Goal: Information Seeking & Learning: Learn about a topic

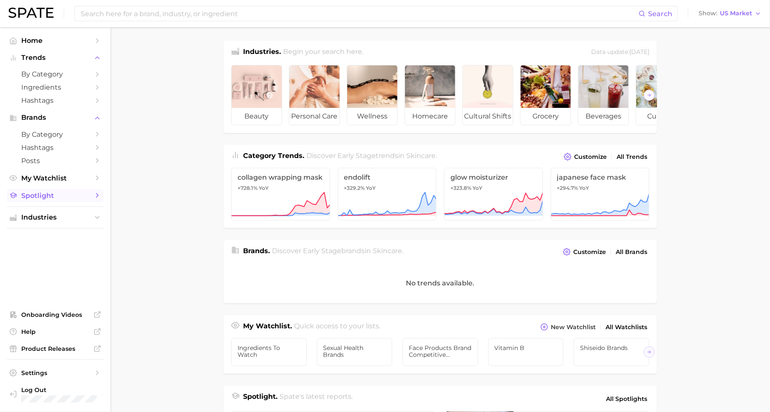
click at [89, 197] on link "Spotlight" at bounding box center [55, 195] width 97 height 13
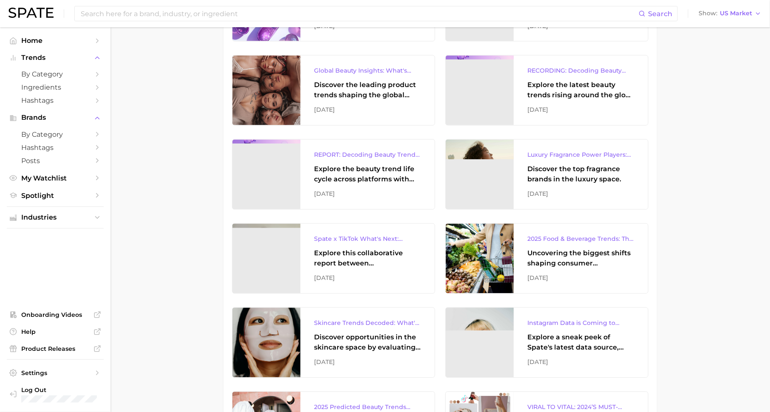
scroll to position [711, 0]
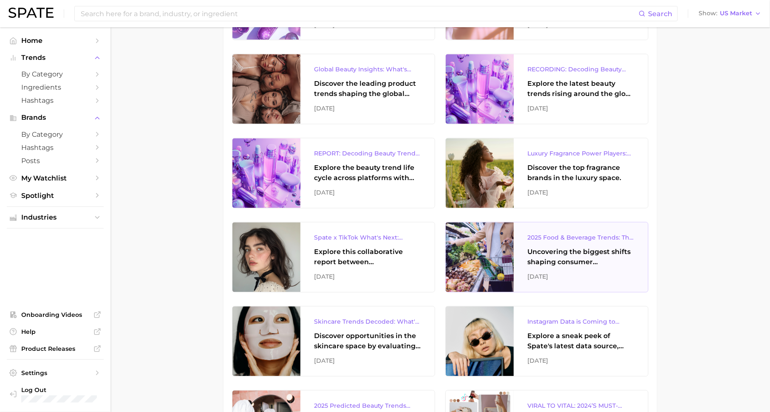
click at [545, 242] on div "2025 Food & Beverage Trends: The Biggest Trends According to TikTok & Google Se…" at bounding box center [581, 258] width 134 height 70
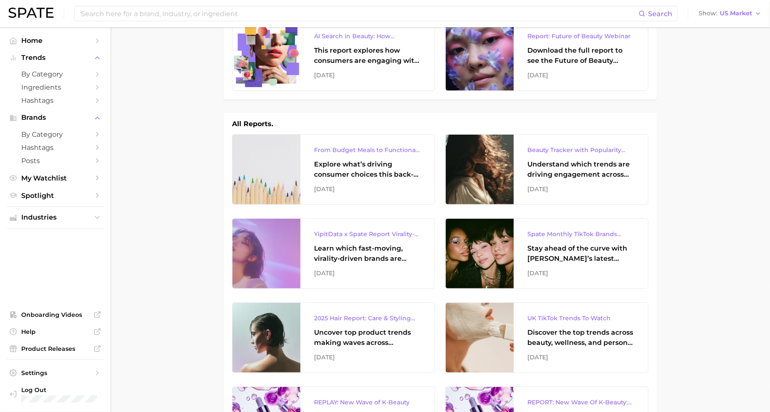
scroll to position [0, 0]
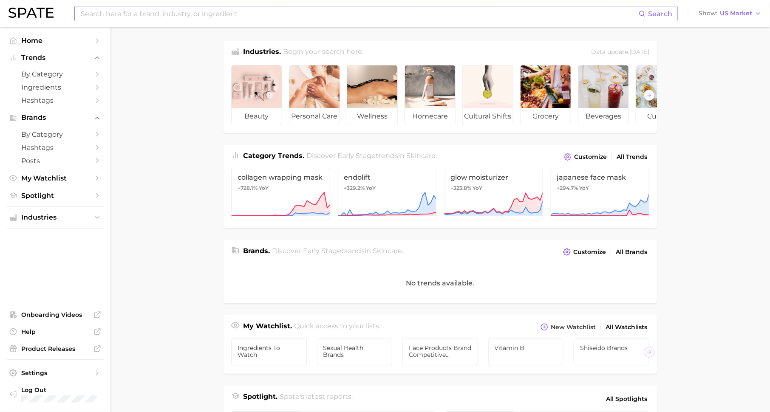
click at [248, 12] on input at bounding box center [359, 13] width 559 height 14
type input "[MEDICAL_DATA] cleanse"
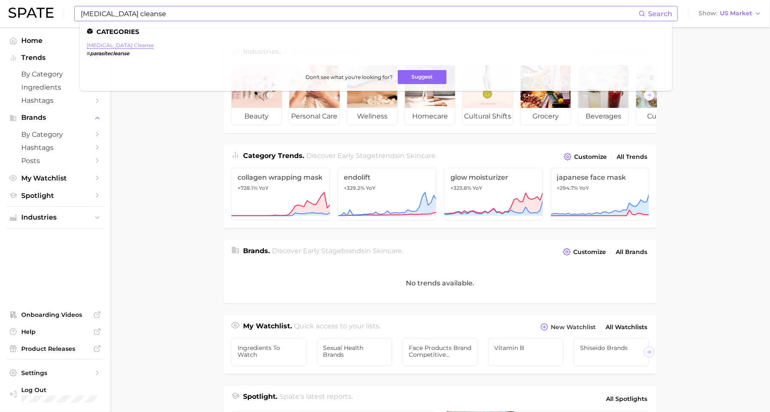
click at [100, 45] on link "[MEDICAL_DATA] cleanse" at bounding box center [120, 45] width 67 height 6
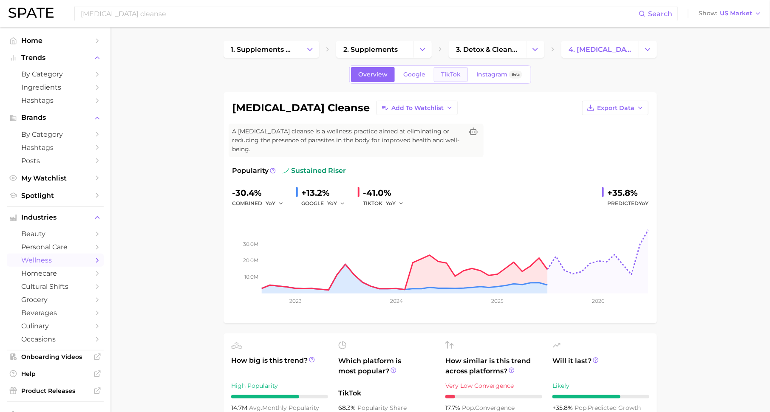
click at [447, 74] on span "TikTok" at bounding box center [451, 74] width 20 height 7
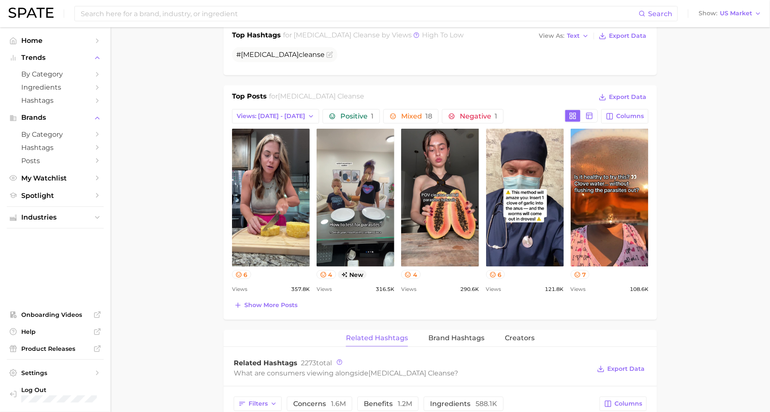
scroll to position [474, 0]
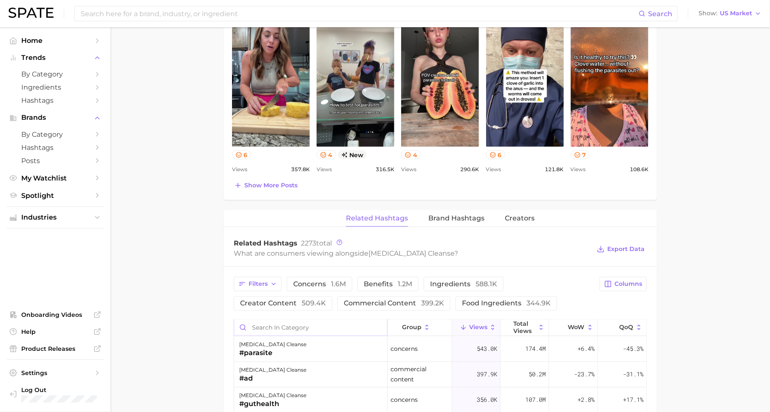
click at [337, 320] on input "Search in category" at bounding box center [310, 328] width 153 height 16
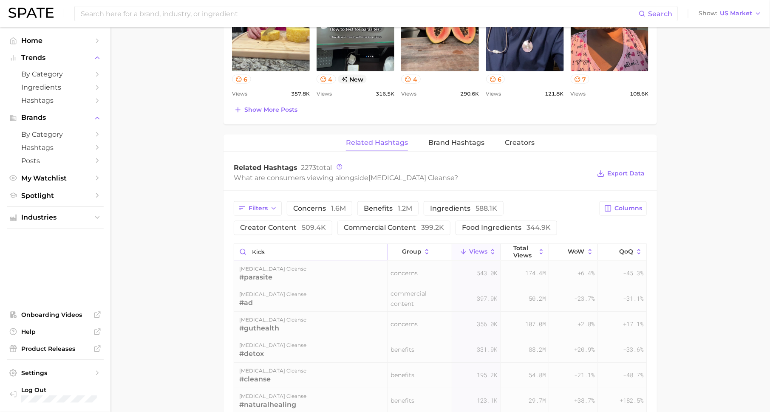
scroll to position [554, 0]
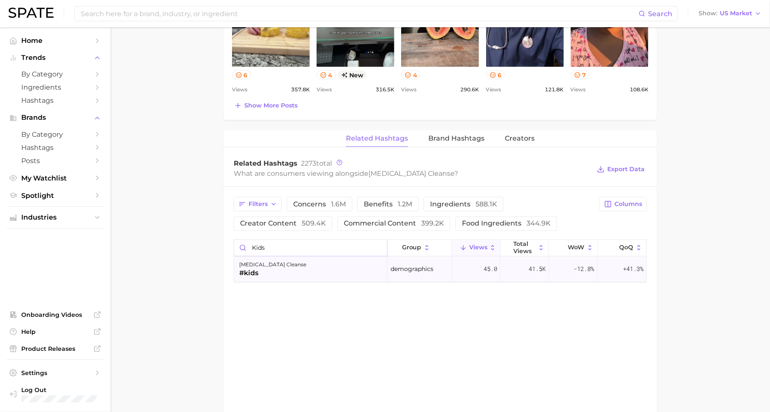
type input "kids"
click at [324, 257] on div "[MEDICAL_DATA] cleanse #kids" at bounding box center [310, 269] width 153 height 25
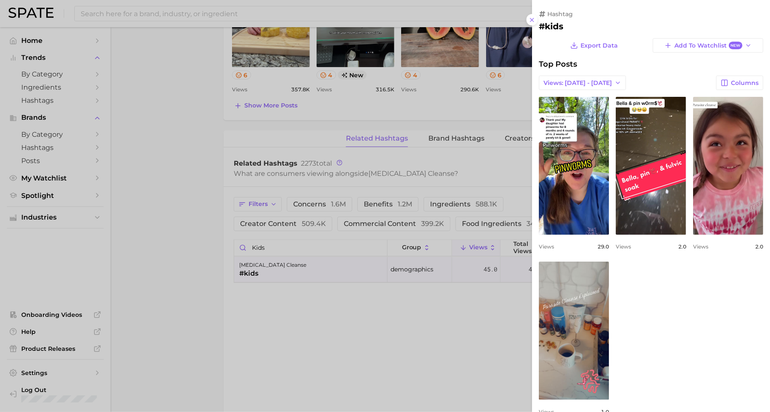
scroll to position [0, 0]
click at [352, 296] on div at bounding box center [385, 206] width 770 height 412
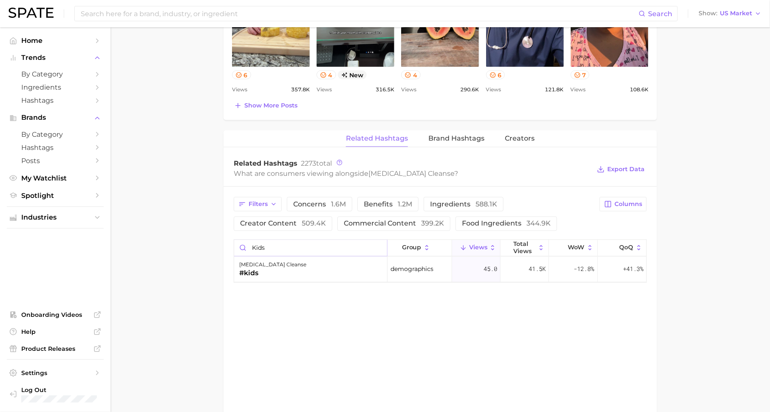
click at [378, 240] on input "kids" at bounding box center [310, 248] width 153 height 16
type input "mom"
click at [373, 257] on div "[MEDICAL_DATA] cleanse #mom" at bounding box center [310, 269] width 153 height 25
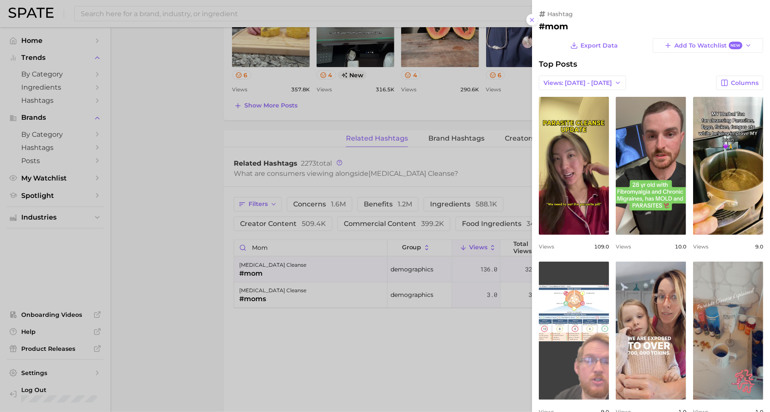
scroll to position [20, 0]
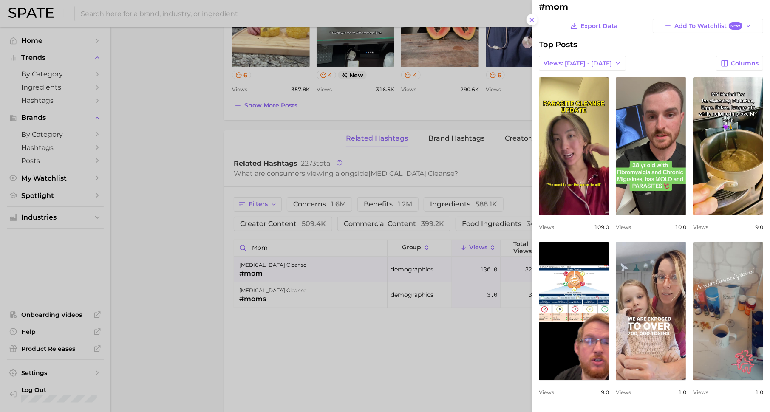
click at [411, 331] on div at bounding box center [385, 206] width 770 height 412
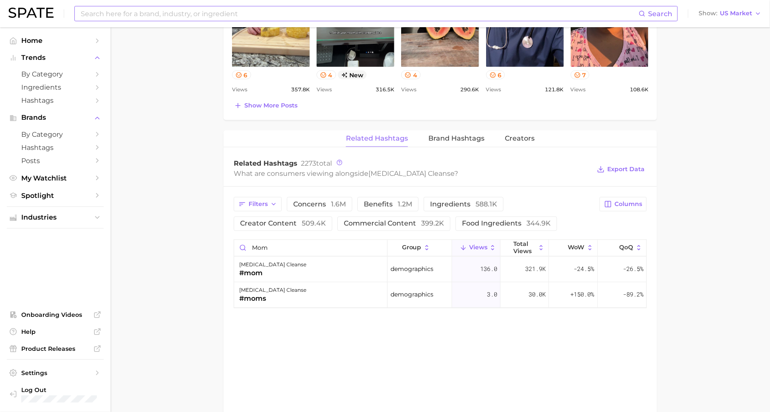
click at [206, 12] on input at bounding box center [359, 13] width 559 height 14
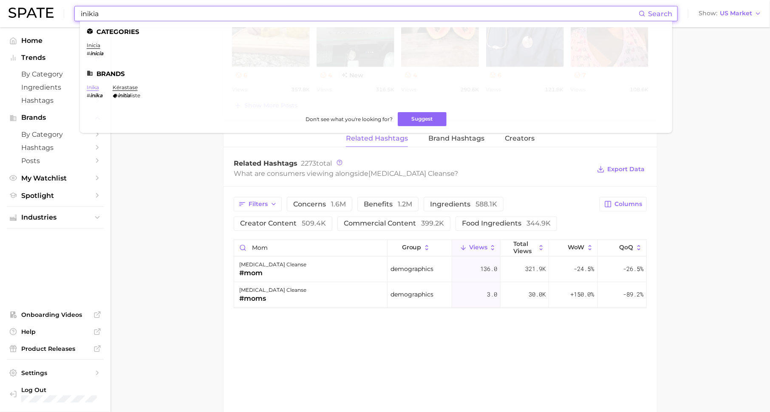
type input "inikia"
click at [92, 88] on link "inika" at bounding box center [93, 87] width 12 height 6
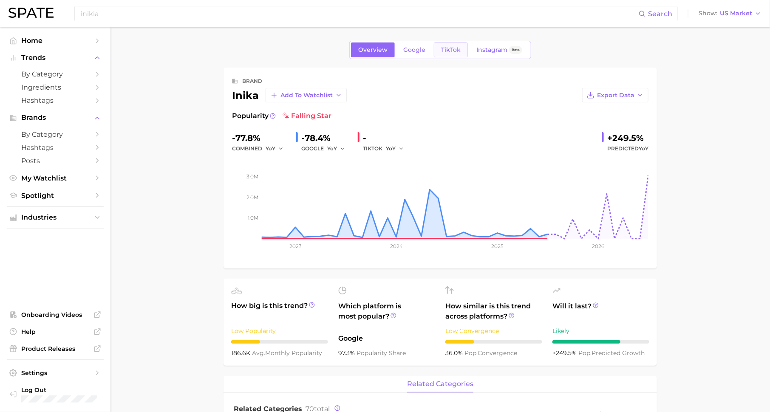
click at [450, 48] on span "TikTok" at bounding box center [451, 49] width 20 height 7
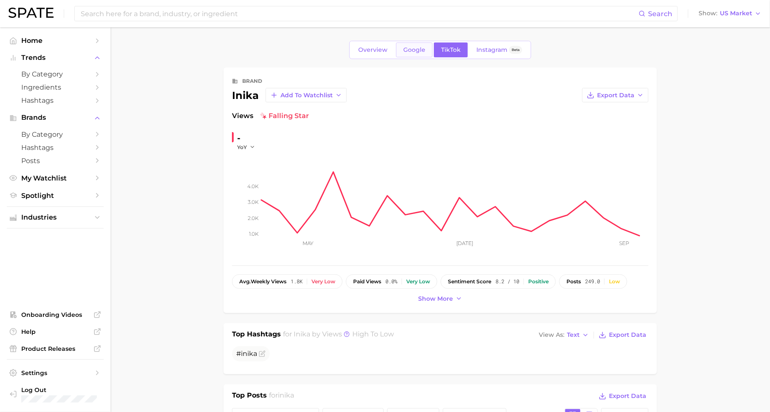
click at [410, 51] on span "Google" at bounding box center [414, 49] width 22 height 7
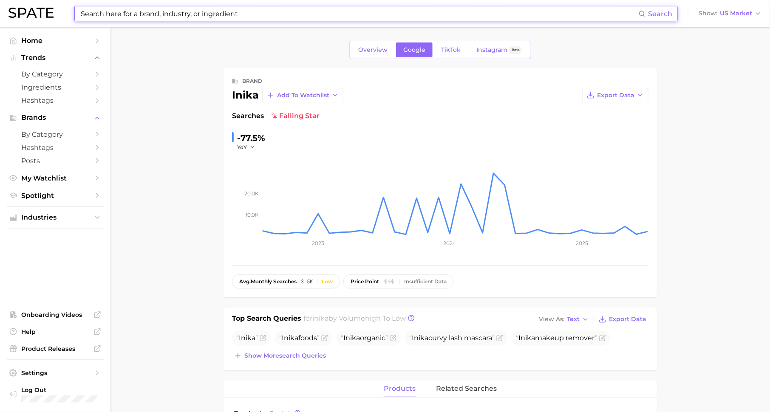
click at [243, 14] on input at bounding box center [359, 13] width 559 height 14
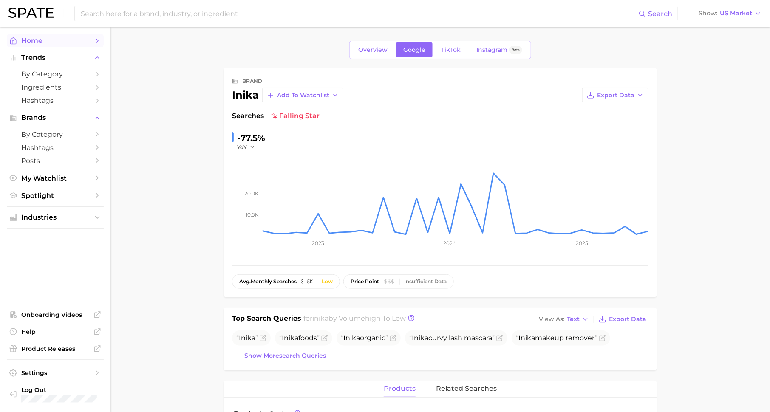
click at [88, 35] on link "Home" at bounding box center [55, 40] width 97 height 13
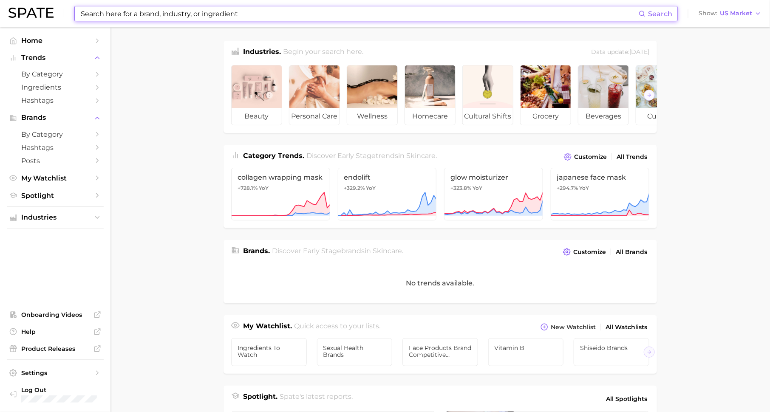
click at [352, 13] on input at bounding box center [359, 13] width 559 height 14
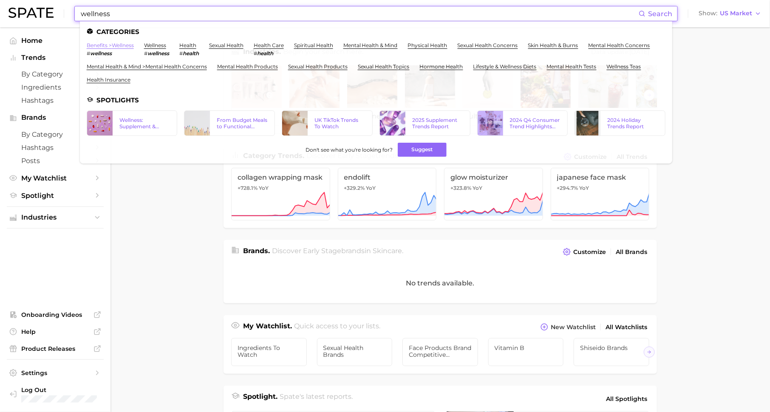
type input "wellness"
click at [127, 46] on link "benefits > wellness" at bounding box center [110, 45] width 47 height 6
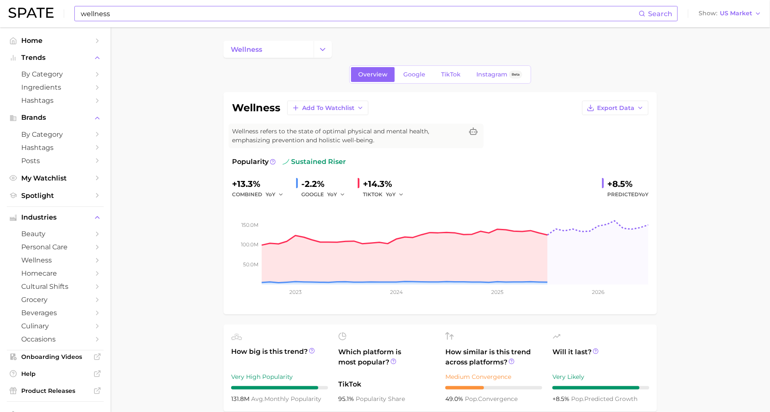
click at [239, 11] on input "wellness" at bounding box center [359, 13] width 559 height 14
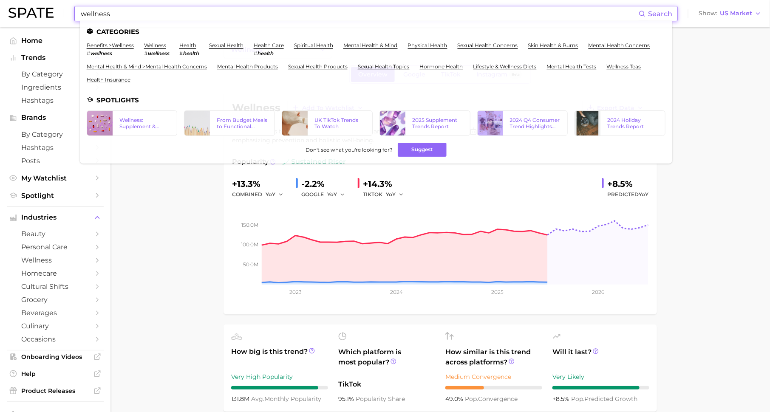
click at [239, 11] on input "wellness" at bounding box center [359, 13] width 559 height 14
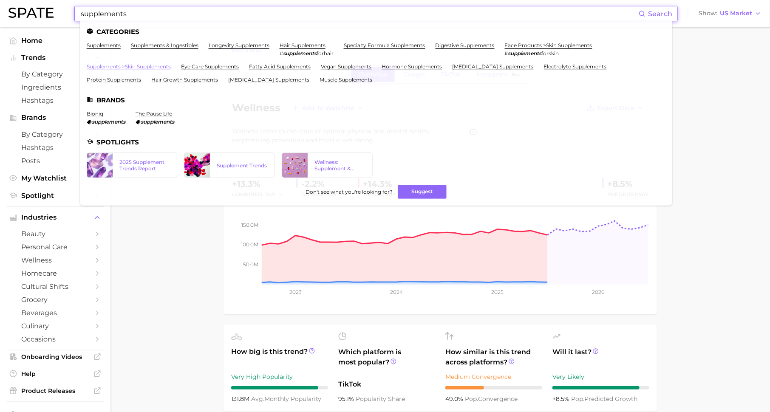
type input "supplements"
click at [148, 66] on link "supplements > skin supplements" at bounding box center [129, 66] width 84 height 6
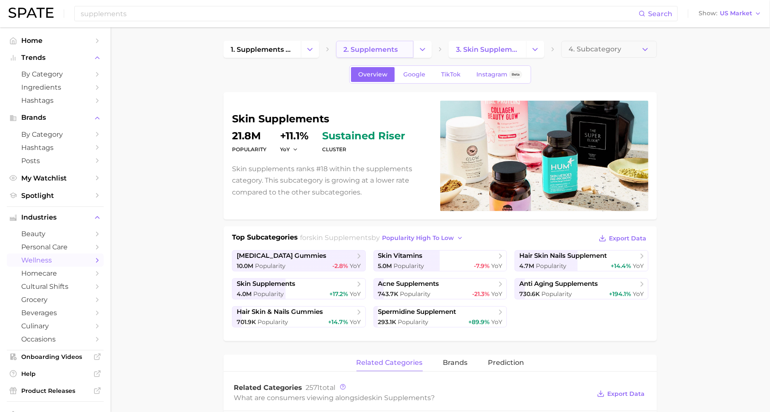
click at [378, 49] on span "2. supplements" at bounding box center [370, 49] width 54 height 8
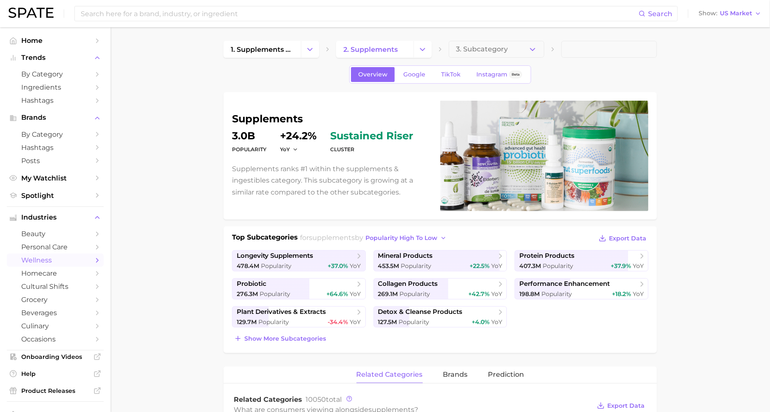
scroll to position [0, 0]
click at [308, 51] on icon "Change Category" at bounding box center [309, 49] width 9 height 9
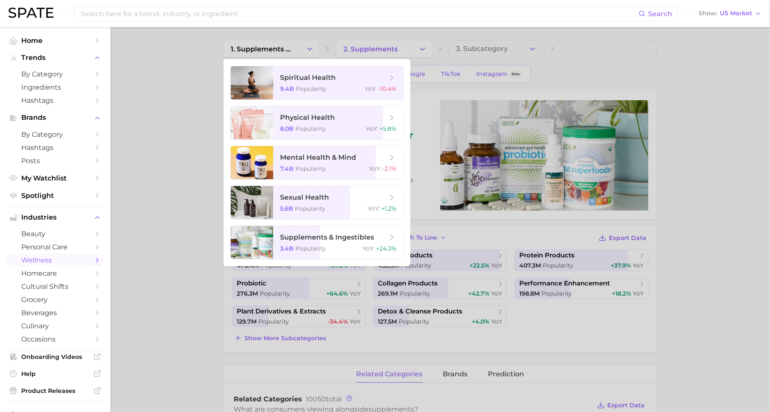
click at [175, 110] on div at bounding box center [385, 206] width 770 height 412
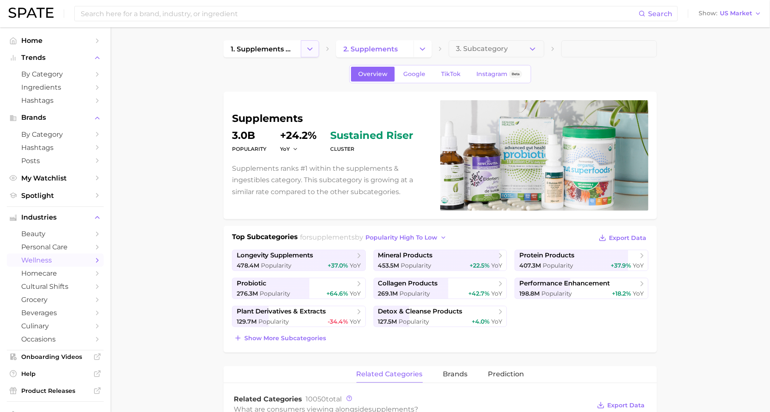
click at [309, 46] on icon "Change Category" at bounding box center [309, 49] width 9 height 9
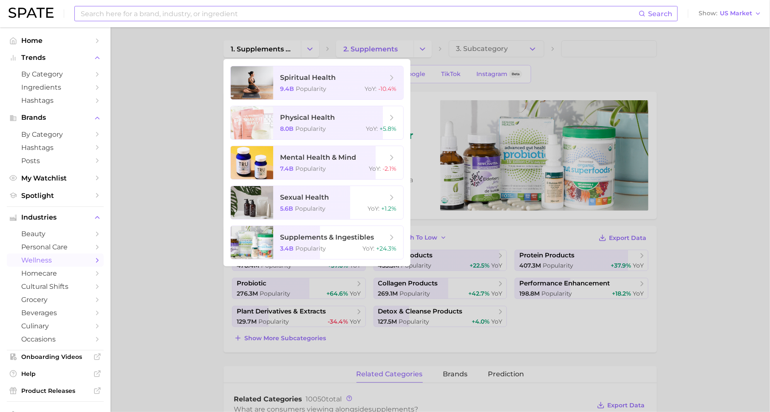
click at [226, 14] on input at bounding box center [359, 13] width 559 height 14
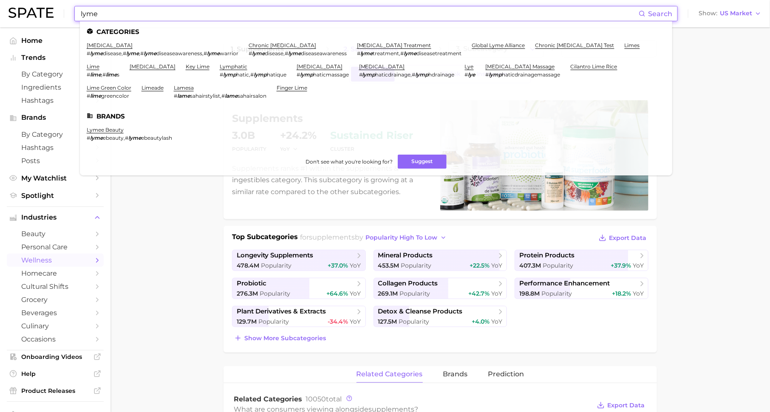
click at [173, 14] on input "lyme" at bounding box center [359, 13] width 559 height 14
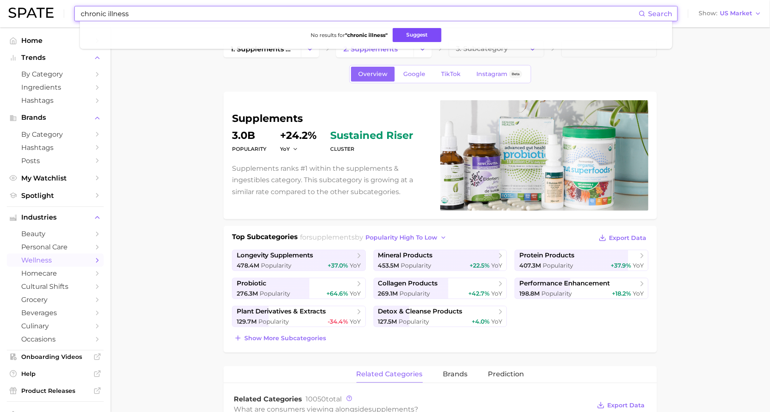
click at [409, 31] on button "Suggest" at bounding box center [417, 35] width 49 height 14
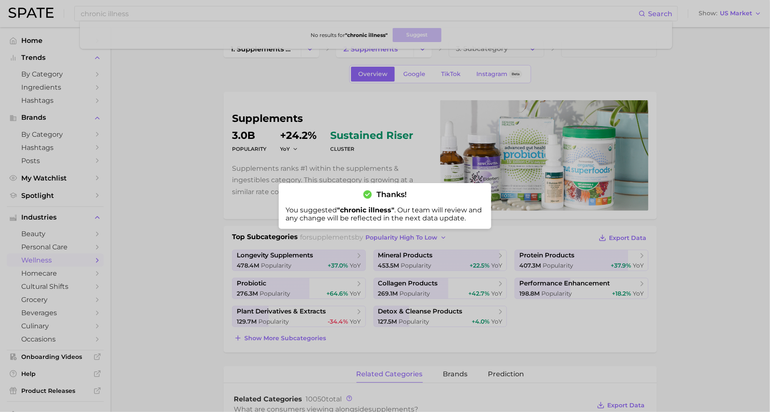
click at [202, 14] on div at bounding box center [385, 206] width 770 height 412
click at [202, 14] on input "chronic illness" at bounding box center [359, 13] width 559 height 14
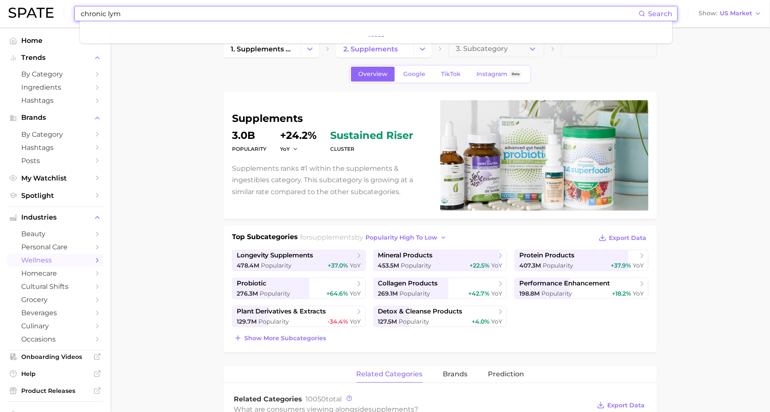
type input "chronic lyme"
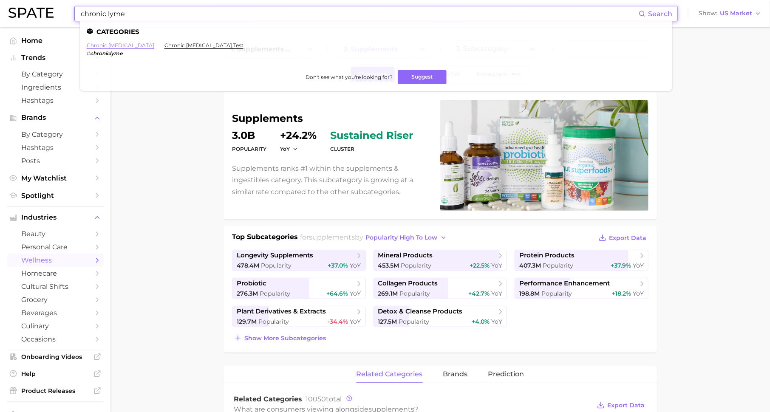
click at [132, 45] on link "chronic [MEDICAL_DATA]" at bounding box center [121, 45] width 68 height 6
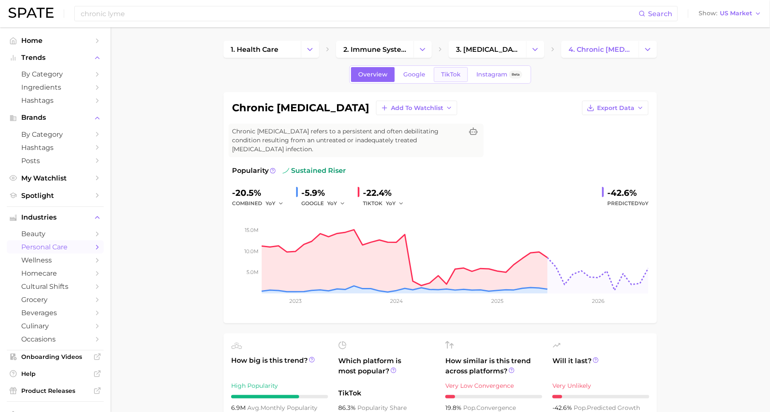
click at [455, 74] on span "TikTok" at bounding box center [451, 74] width 20 height 7
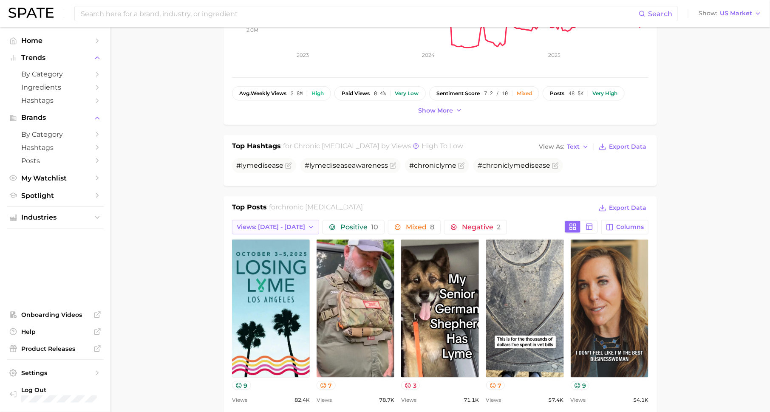
scroll to position [239, 0]
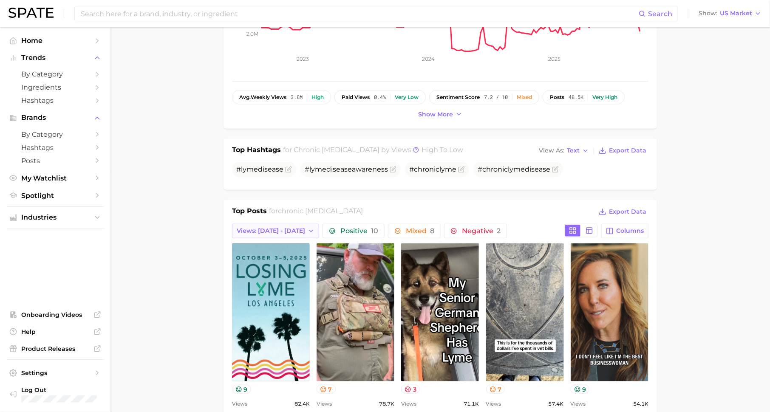
click at [281, 227] on span "Views: [DATE] - [DATE]" at bounding box center [271, 230] width 68 height 7
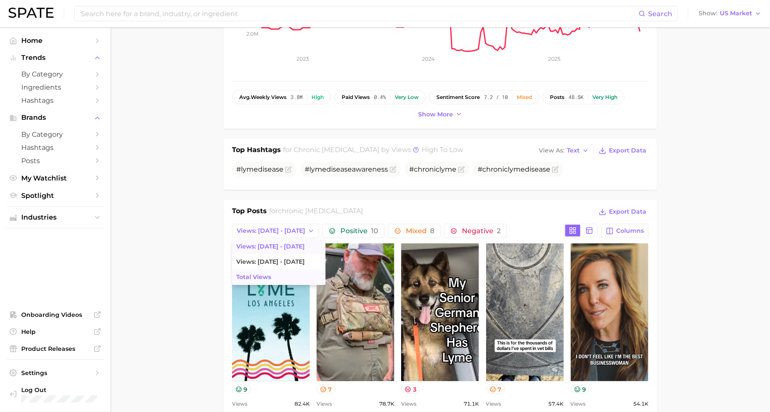
click at [281, 270] on button "Total Views" at bounding box center [278, 277] width 93 height 15
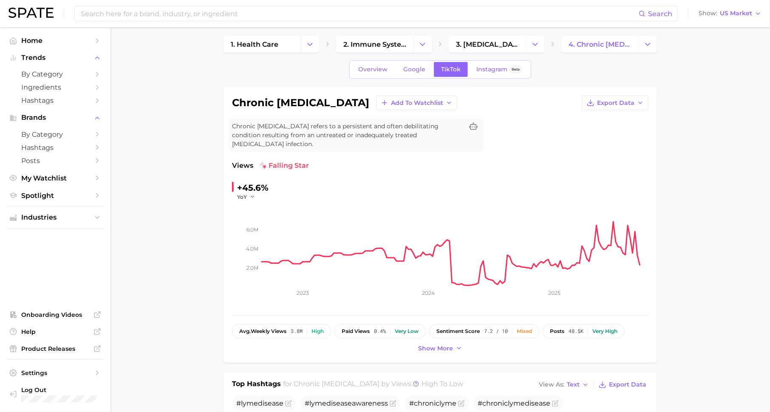
scroll to position [0, 0]
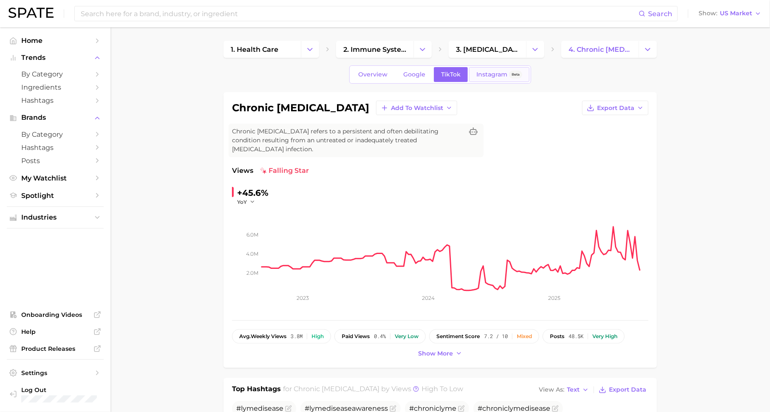
click at [485, 80] on link "Instagram Beta" at bounding box center [499, 74] width 60 height 15
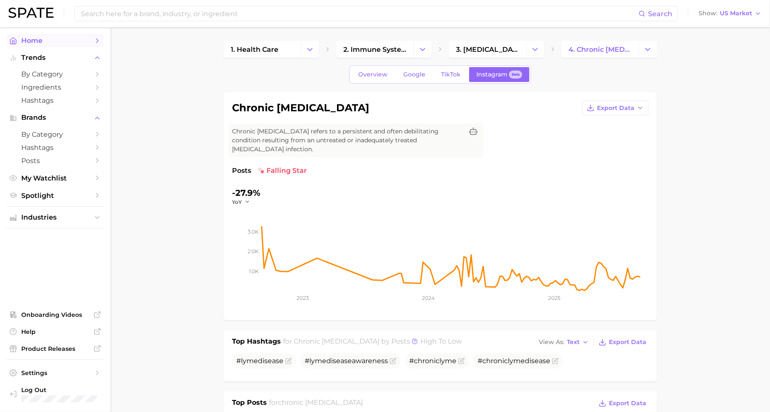
click at [95, 36] on link "Home" at bounding box center [55, 40] width 97 height 13
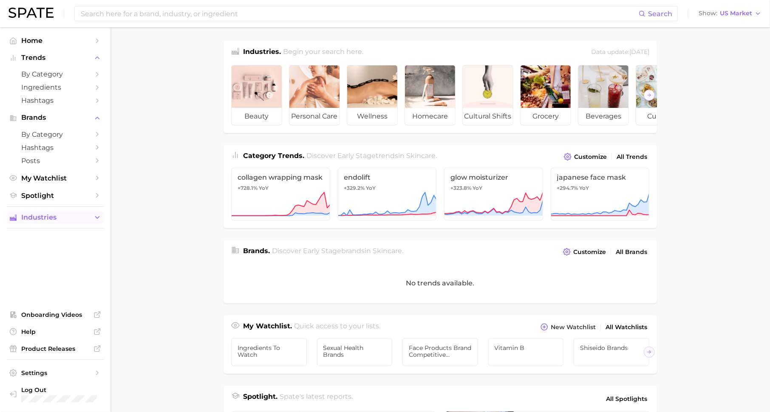
click at [65, 219] on span "Industries" at bounding box center [55, 218] width 68 height 8
